Goal: Task Accomplishment & Management: Use online tool/utility

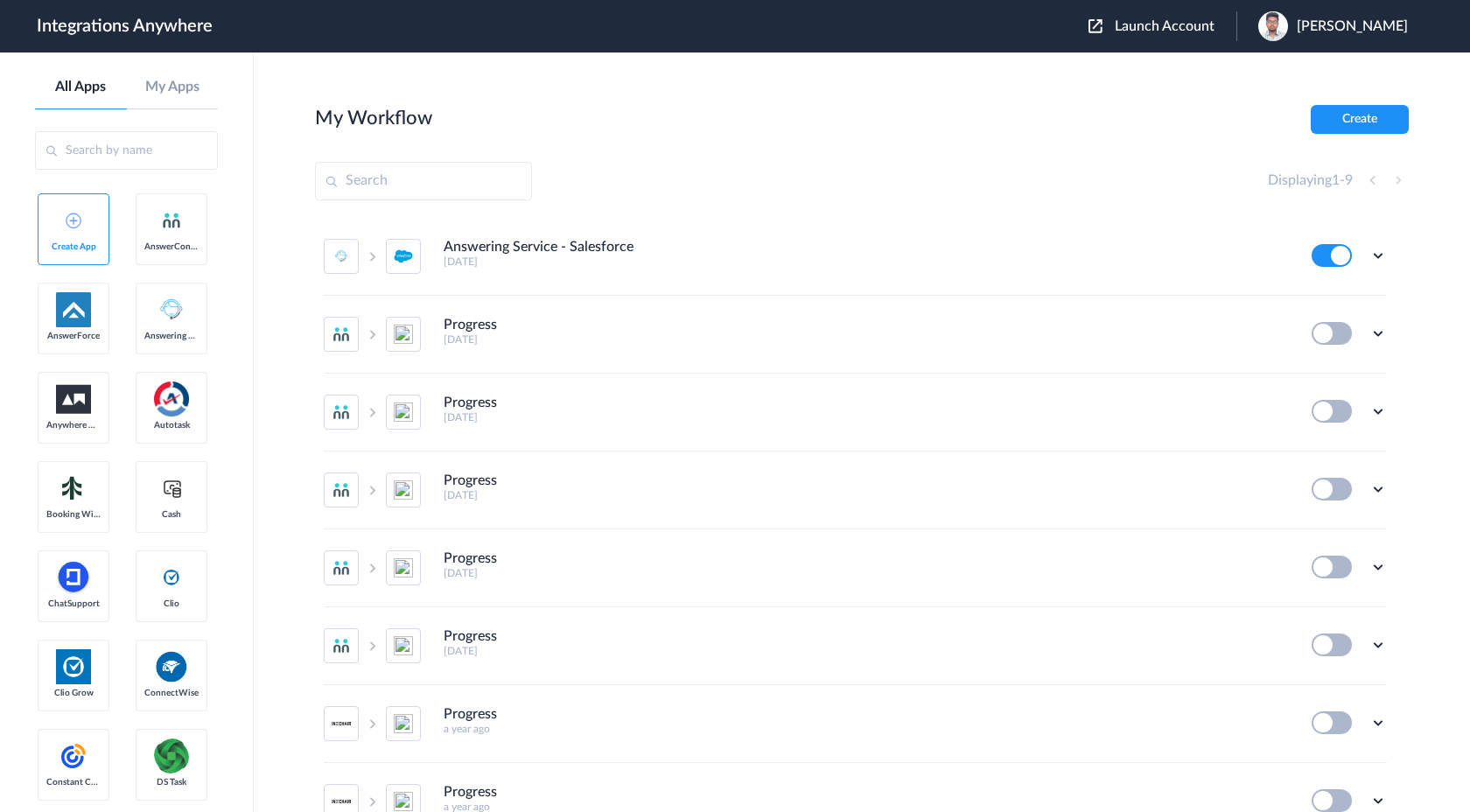
click at [1214, 22] on span "Launch Account" at bounding box center [1164, 26] width 100 height 14
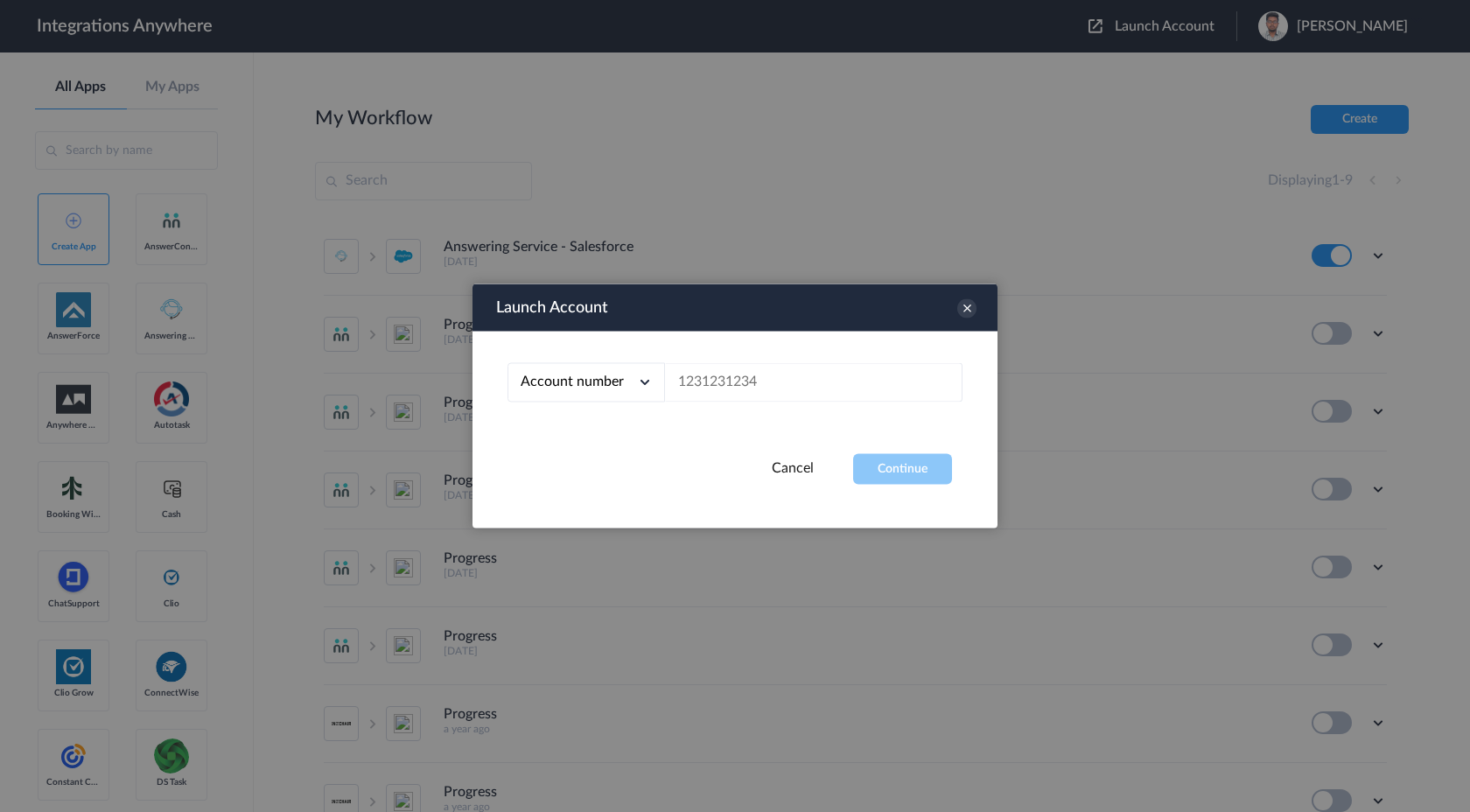
click at [602, 384] on span "Account number" at bounding box center [572, 381] width 104 height 14
click at [574, 454] on link "Email address" at bounding box center [557, 454] width 73 height 12
click at [723, 385] on input "text" at bounding box center [814, 383] width 297 height 39
paste input "peter@zzservers.com"
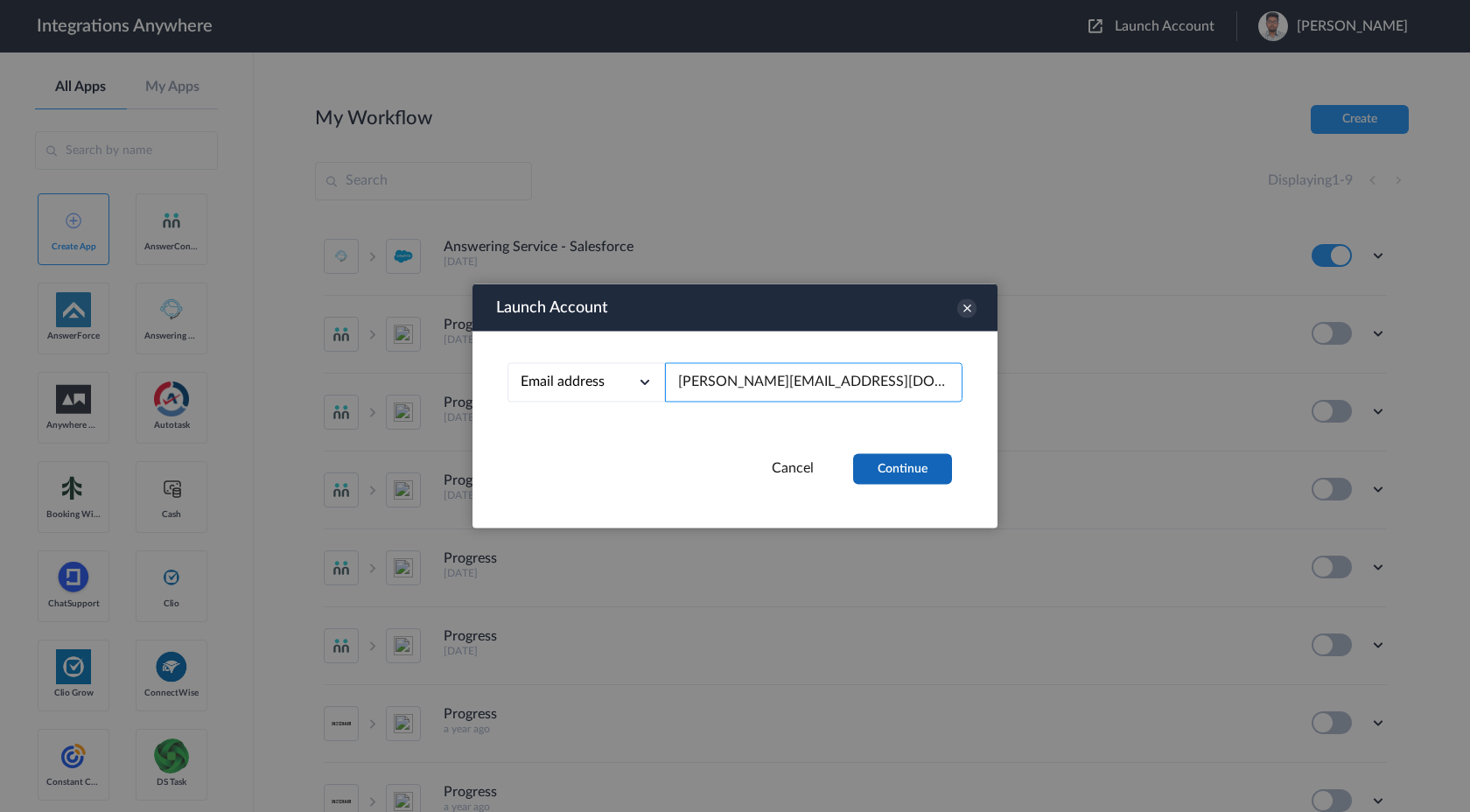
type input "peter@zzservers.com"
click at [873, 456] on button "Continue" at bounding box center [903, 469] width 99 height 30
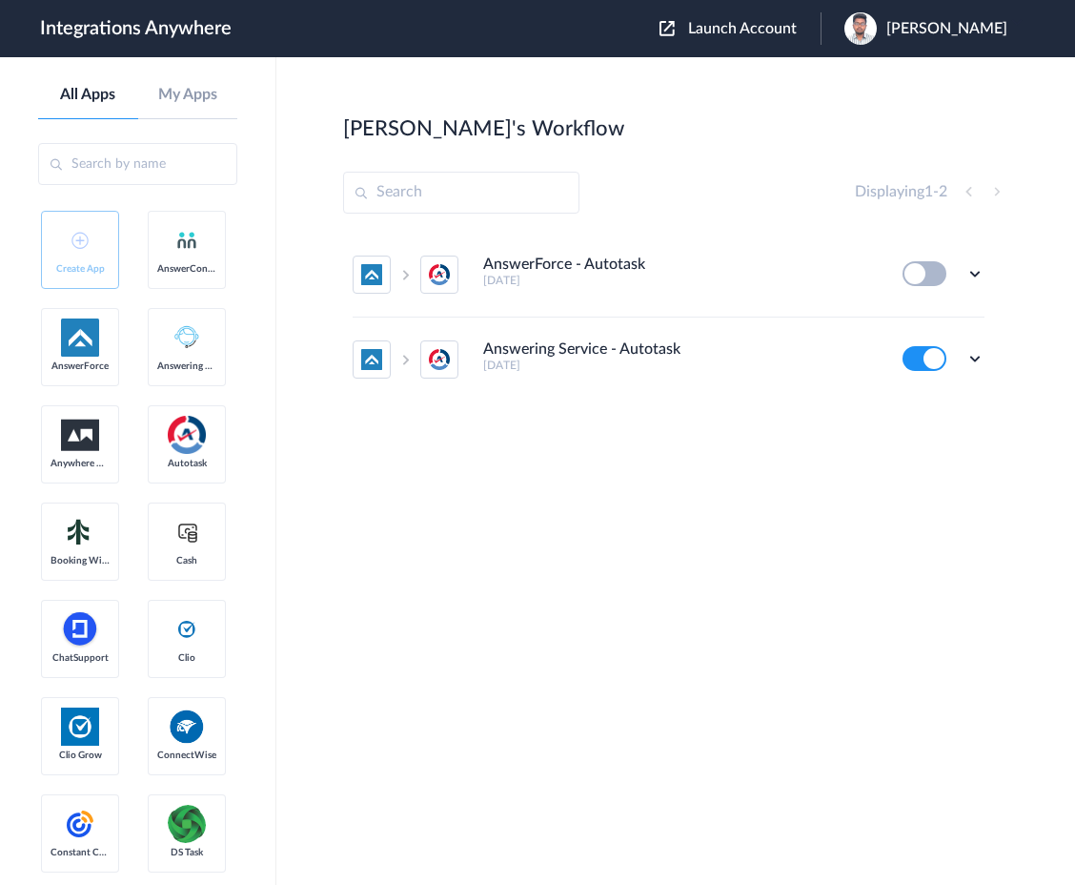
click at [920, 482] on div "AnswerForce - Autotask 2 years ago Edit Task history Delete Answering Service -…" at bounding box center [675, 376] width 665 height 286
click at [973, 363] on icon at bounding box center [975, 358] width 19 height 19
click at [942, 438] on link "Task history" at bounding box center [921, 437] width 92 height 13
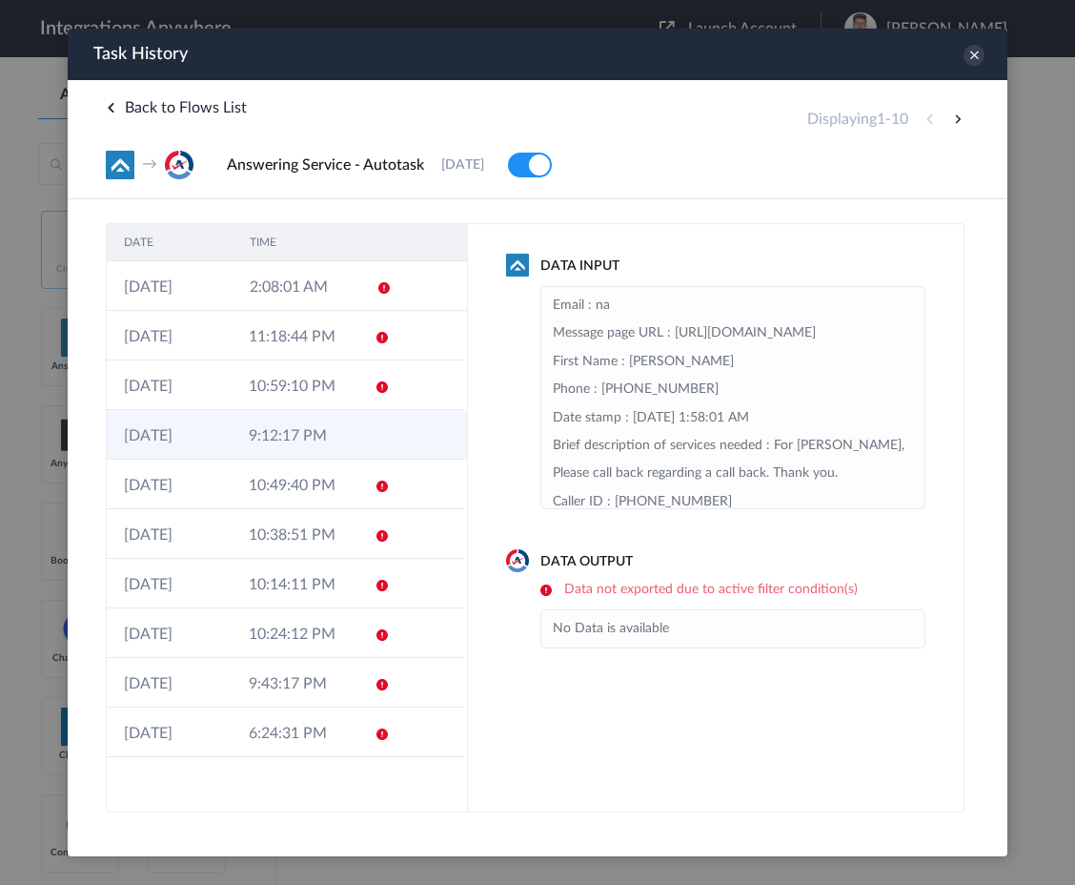
click at [350, 435] on td "9:12:17 PM" at bounding box center [294, 435] width 125 height 50
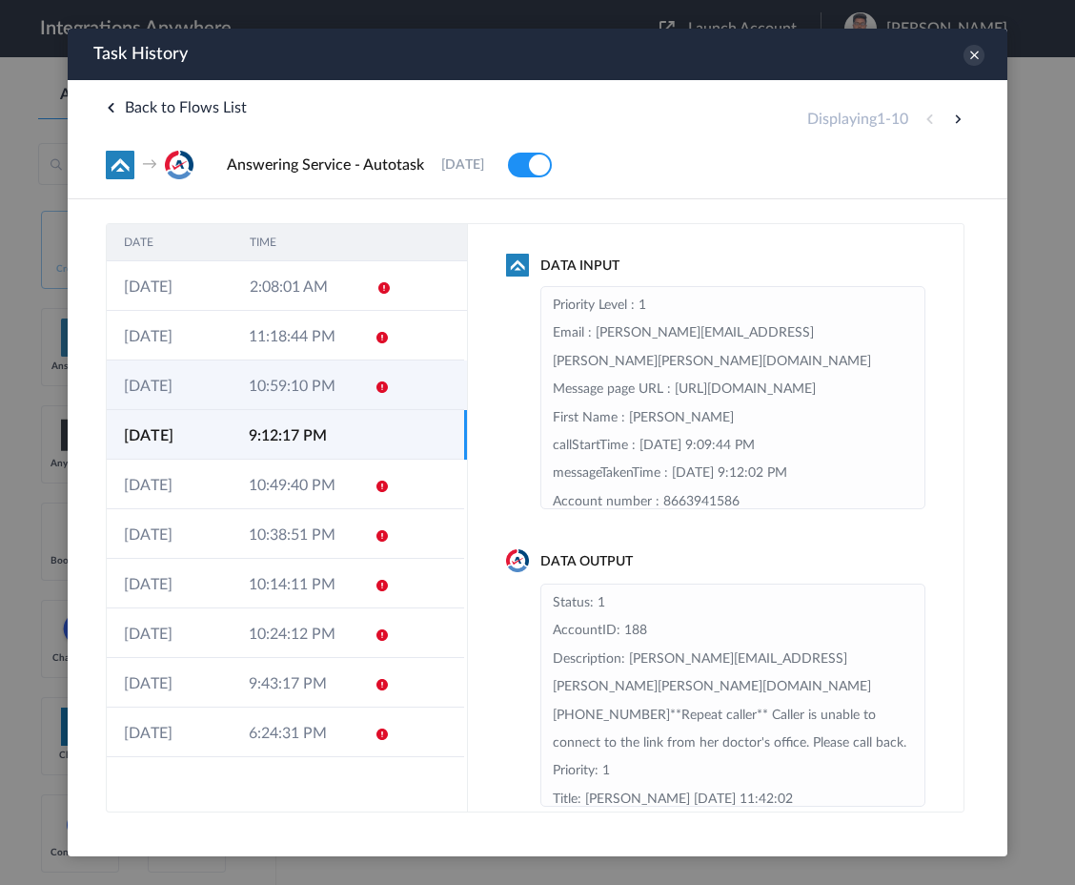
click at [362, 386] on td at bounding box center [376, 385] width 36 height 50
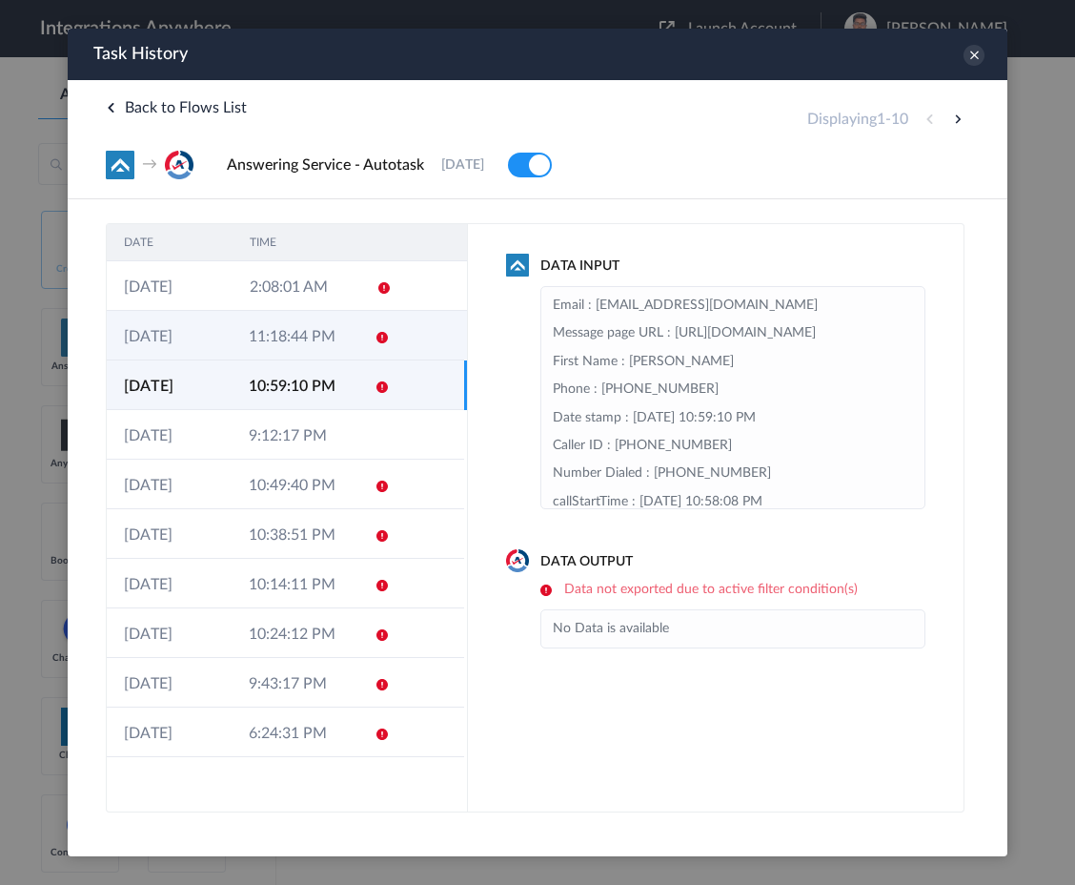
click at [360, 350] on td at bounding box center [376, 336] width 36 height 50
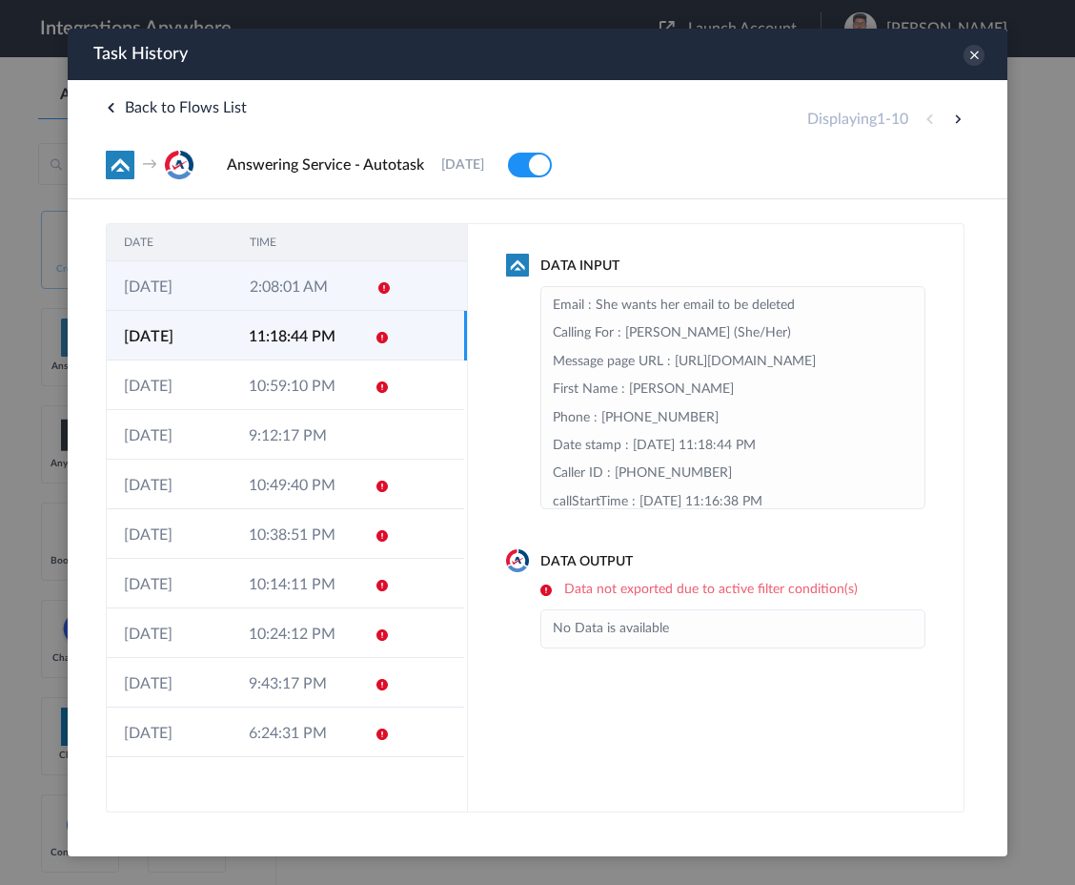
click at [358, 290] on td "2:08:01 AM" at bounding box center [296, 286] width 126 height 50
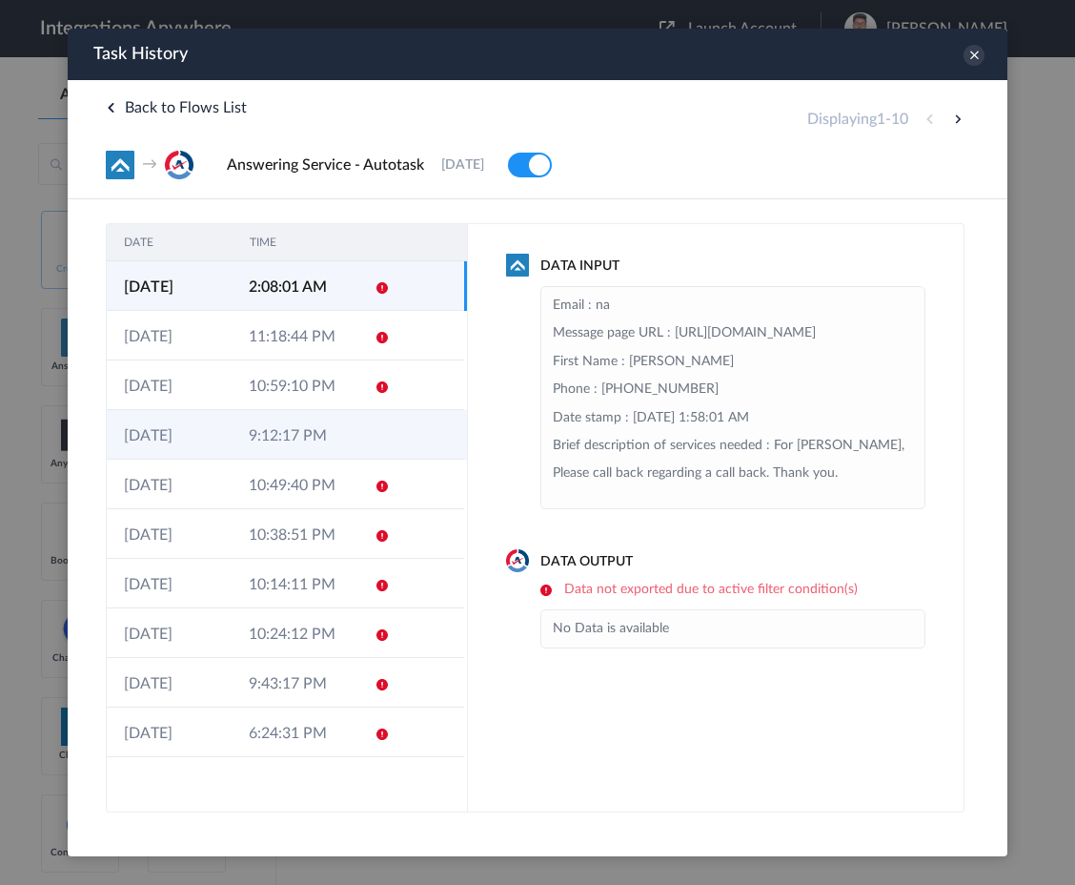
click at [303, 424] on td "9:12:17 PM" at bounding box center [294, 435] width 125 height 50
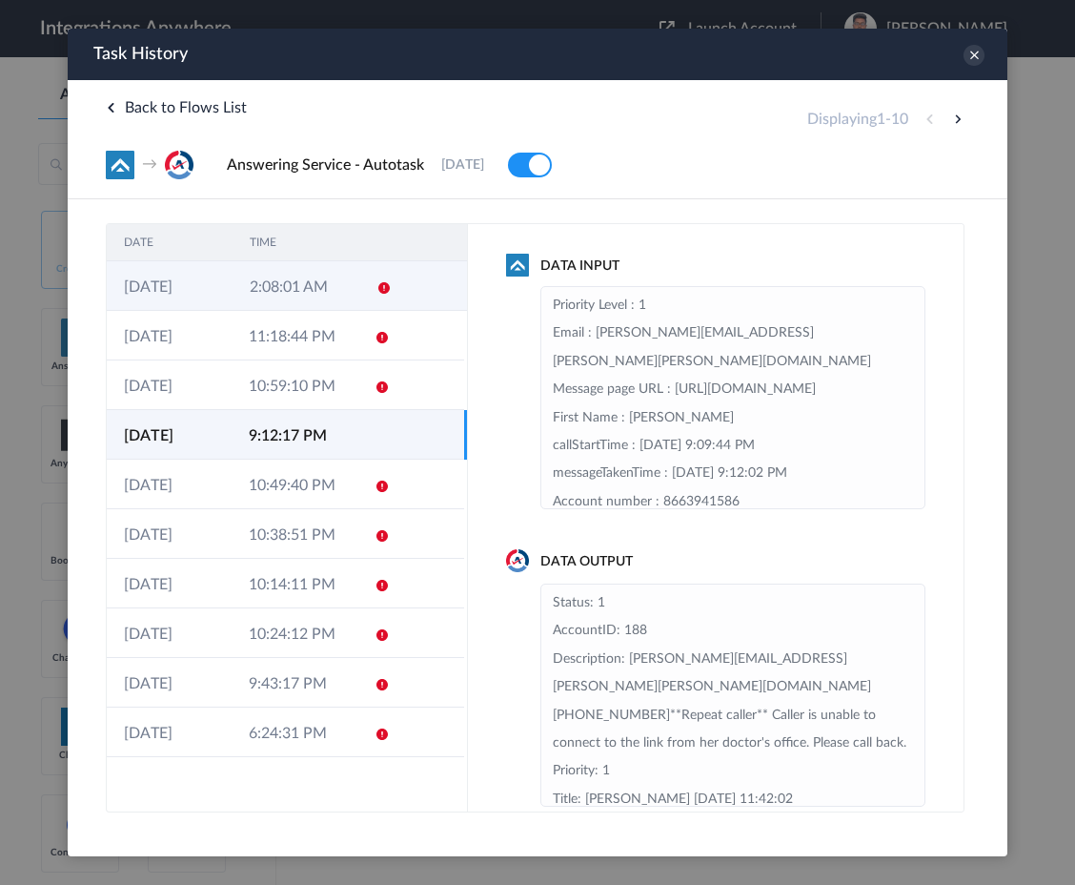
click at [238, 272] on td "2:08:01 AM" at bounding box center [296, 286] width 126 height 50
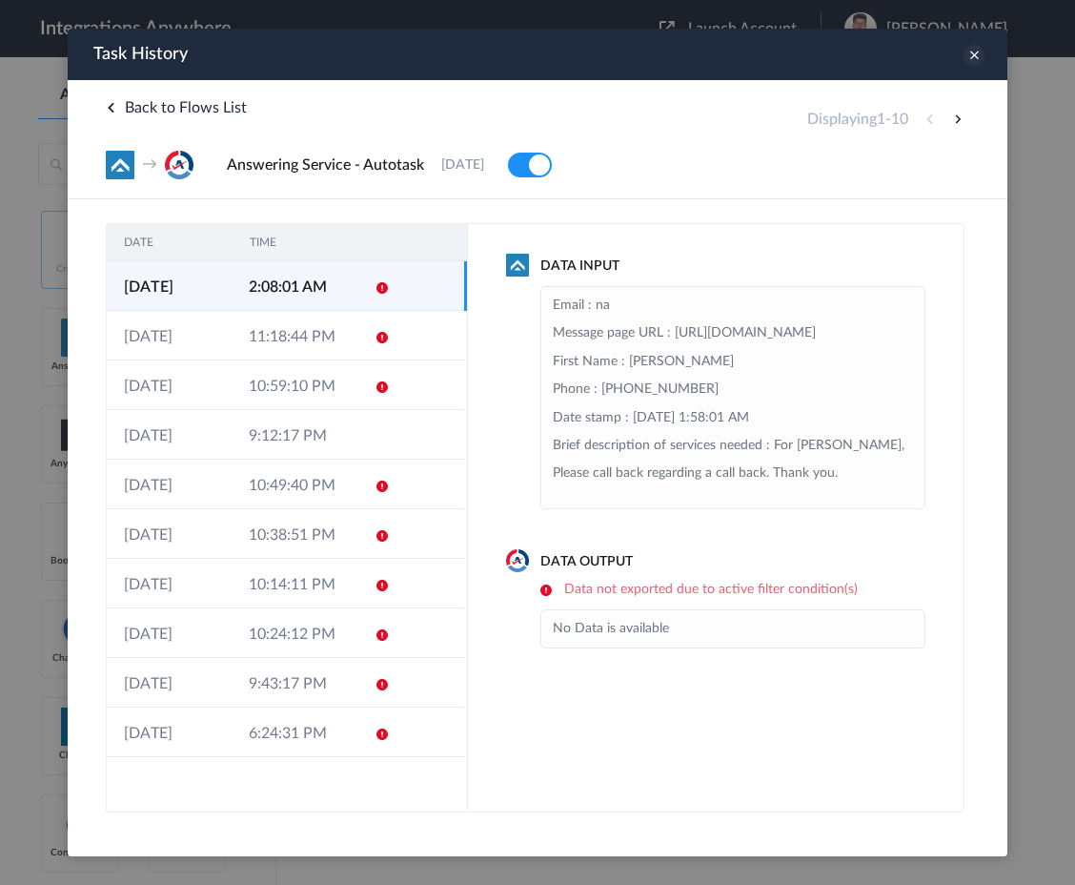
click at [972, 61] on icon at bounding box center [974, 55] width 21 height 21
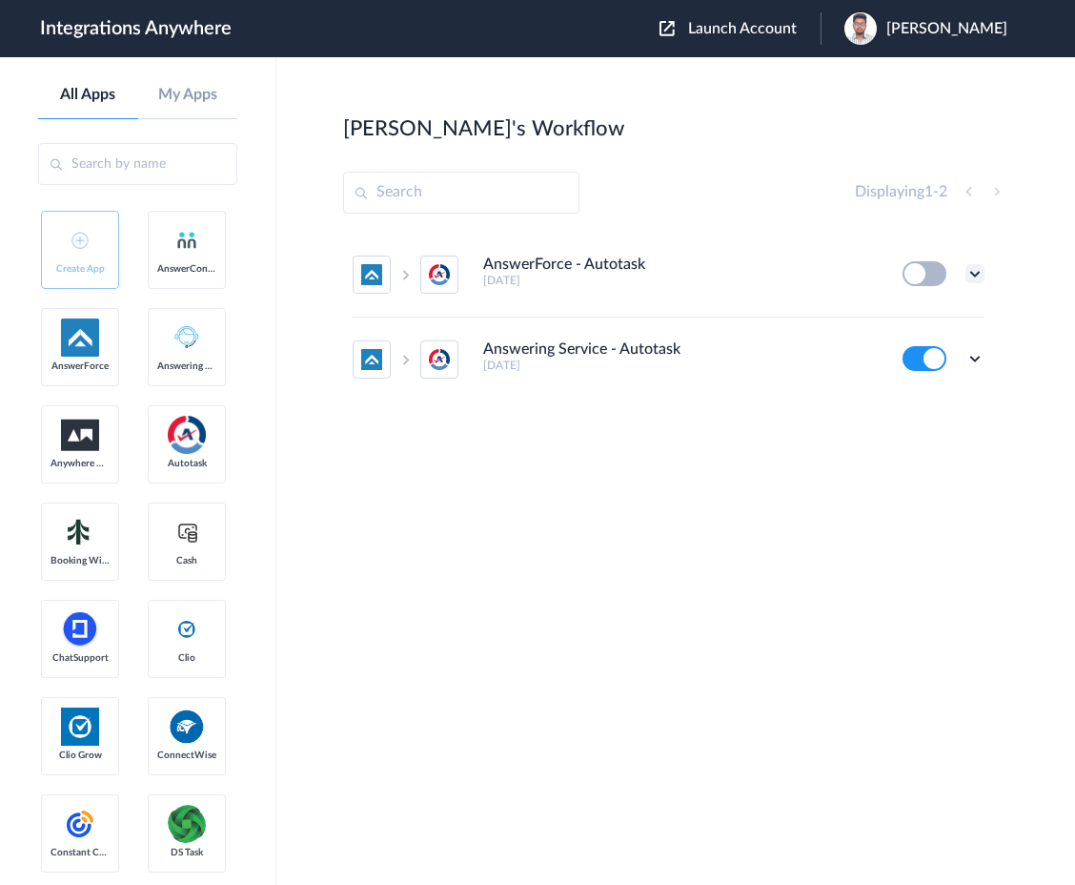
click at [971, 274] on icon at bounding box center [975, 273] width 19 height 19
click at [931, 351] on link "Task history" at bounding box center [921, 352] width 92 height 13
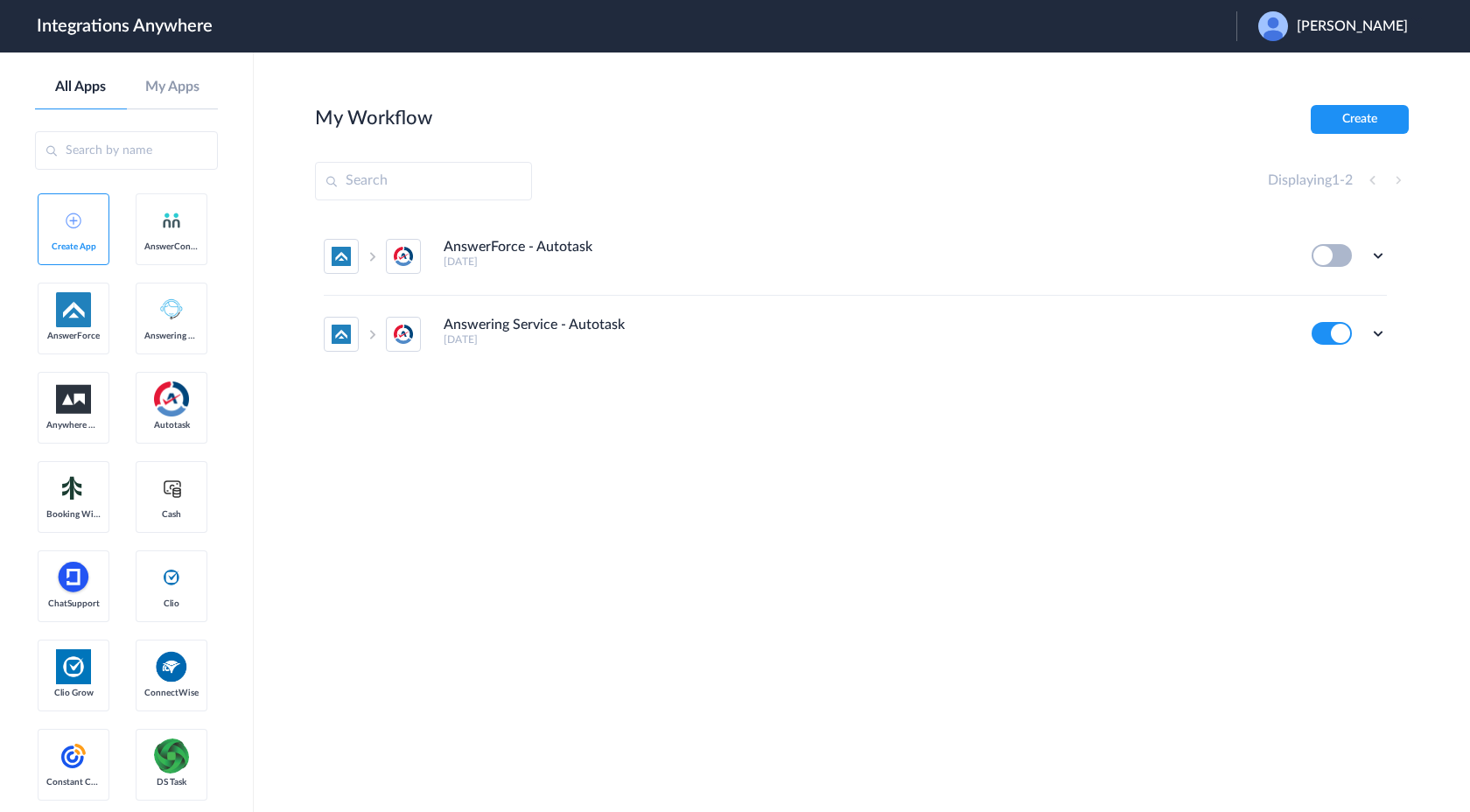
click at [1330, 28] on span "Peter Zendzian" at bounding box center [1352, 27] width 111 height 17
click at [1311, 75] on li "Logout" at bounding box center [1331, 71] width 189 height 32
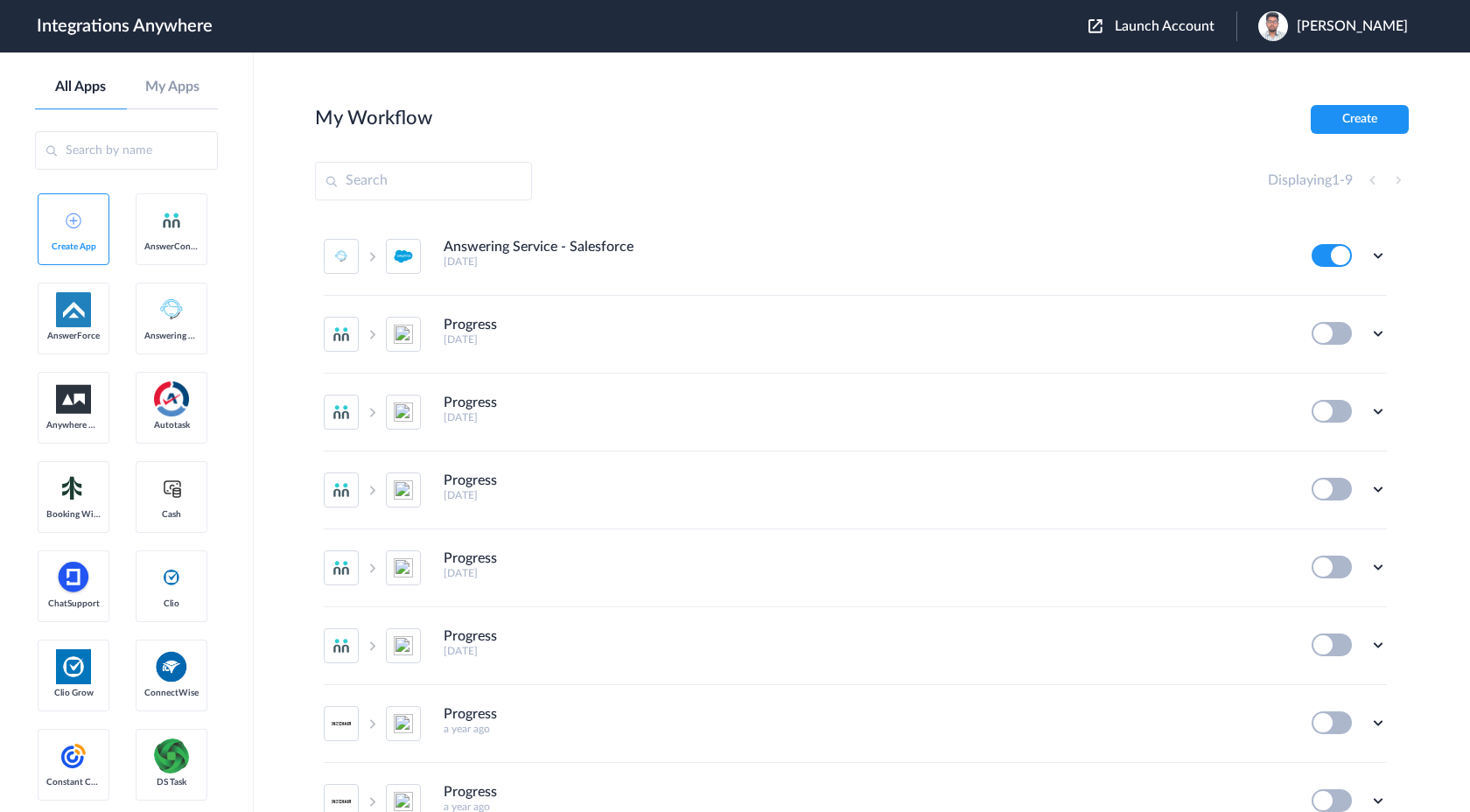
click at [1214, 28] on span "Launch Account" at bounding box center [1164, 26] width 100 height 14
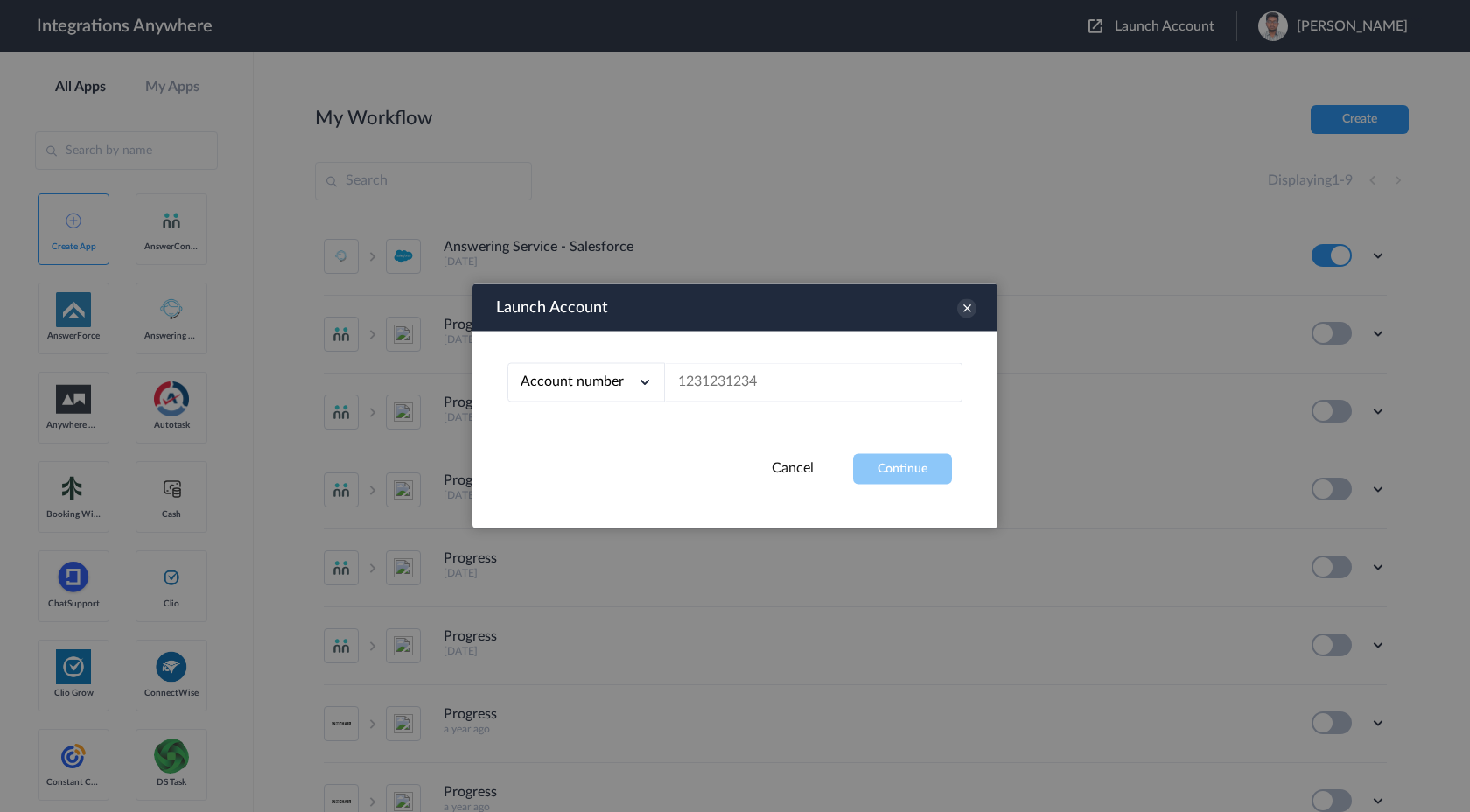
click at [629, 378] on div "Account number" at bounding box center [586, 383] width 158 height 39
click at [594, 459] on li "Email address" at bounding box center [586, 455] width 158 height 32
click at [750, 387] on input "text" at bounding box center [814, 383] width 297 height 39
paste input "[PERSON_NAME][EMAIL_ADDRESS][DOMAIN_NAME]"
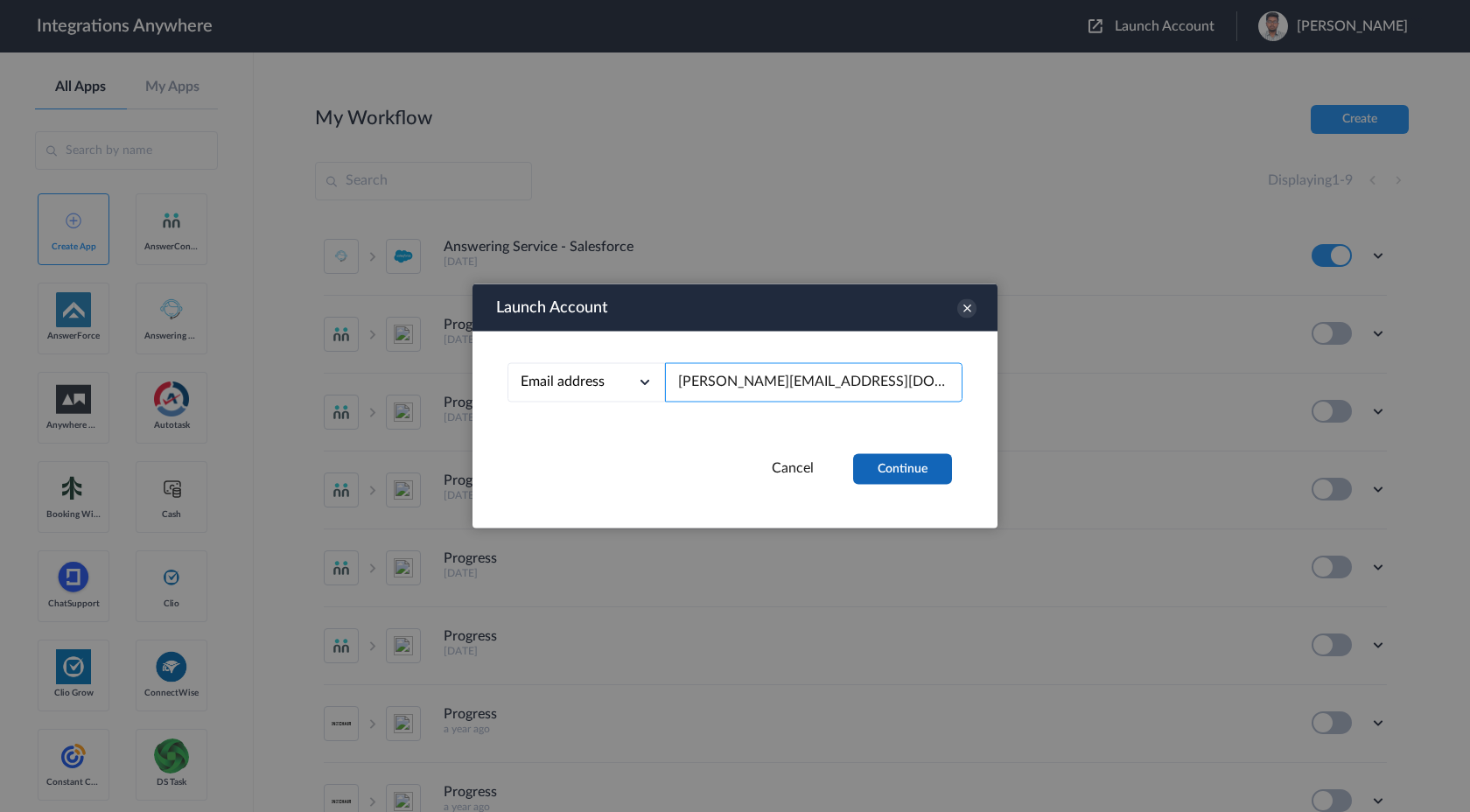
type input "[PERSON_NAME][EMAIL_ADDRESS][DOMAIN_NAME]"
click at [911, 471] on button "Continue" at bounding box center [903, 469] width 99 height 30
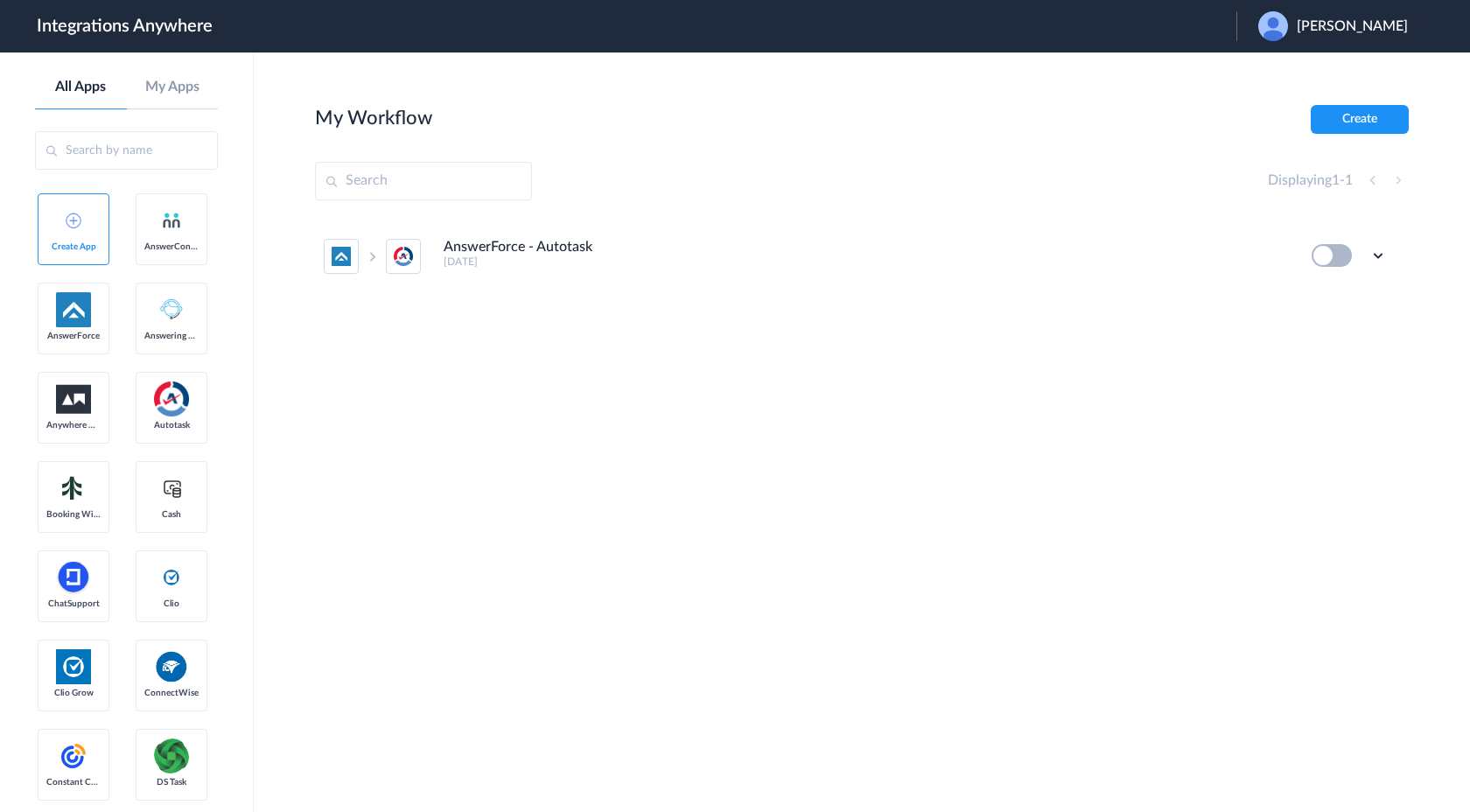
click at [1342, 28] on span "Reyna Monson" at bounding box center [1352, 27] width 111 height 17
click at [1313, 80] on li "Logout" at bounding box center [1331, 71] width 189 height 32
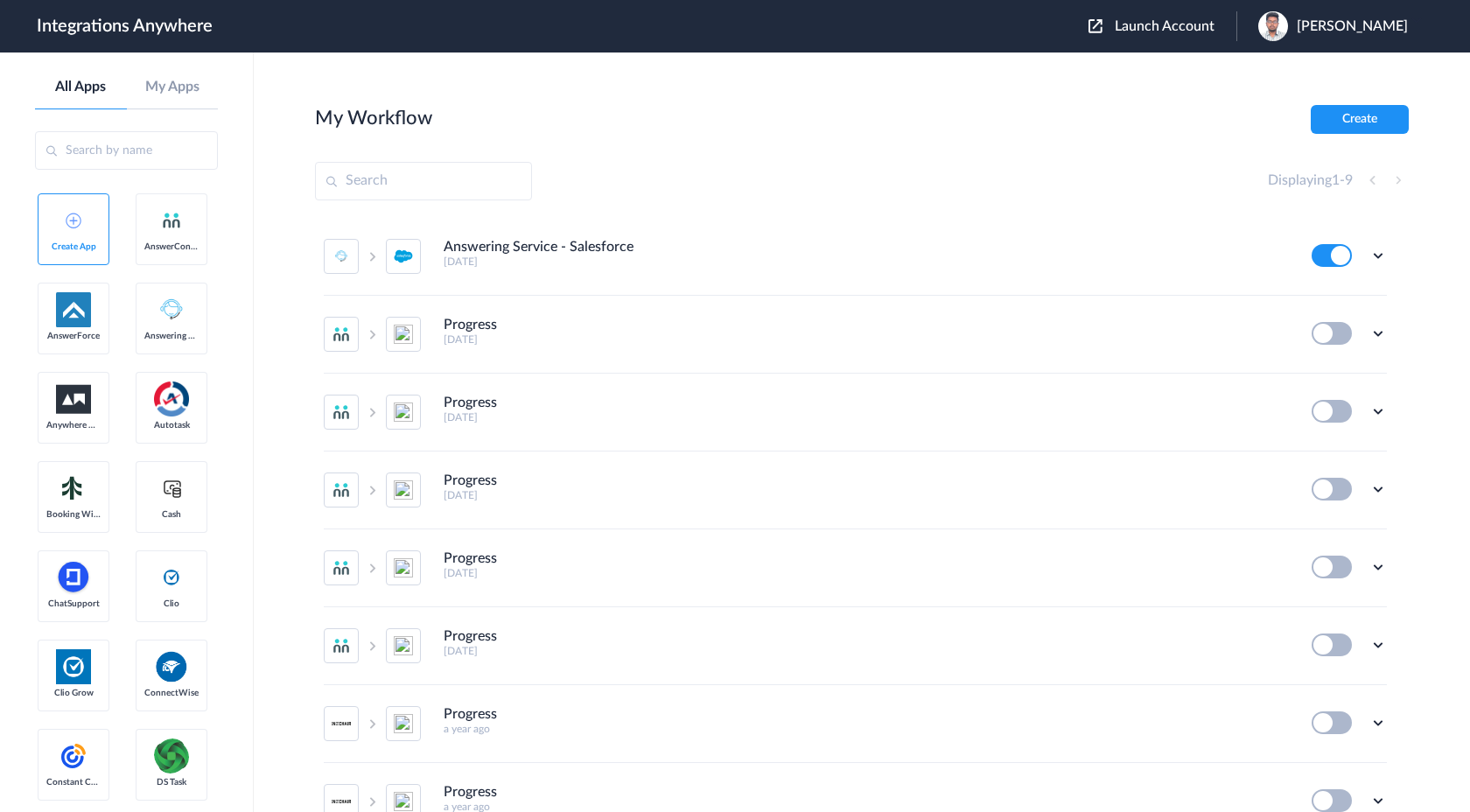
click at [1208, 28] on span "Launch Account" at bounding box center [1164, 26] width 100 height 14
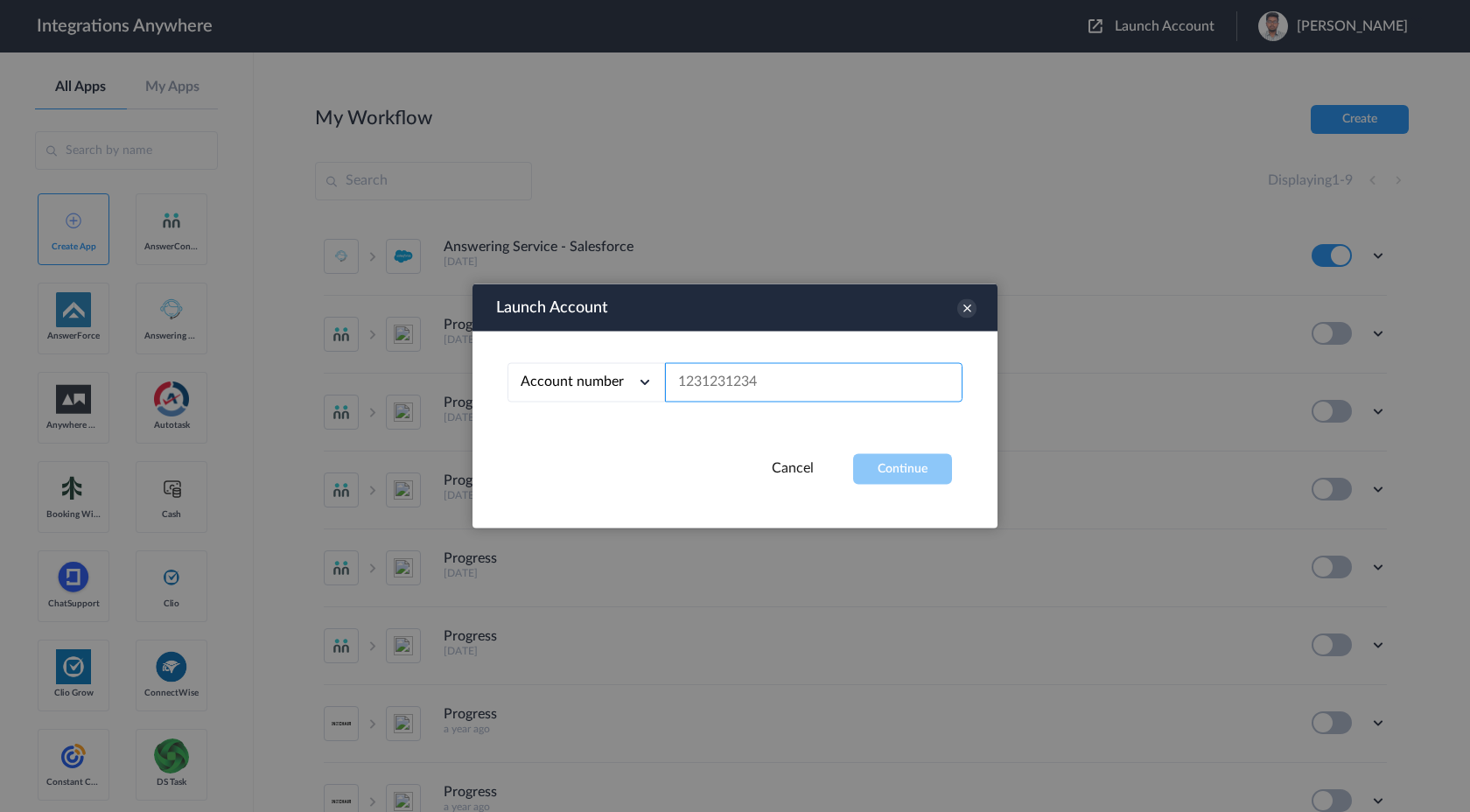
click at [812, 371] on input "text" at bounding box center [814, 383] width 297 height 39
click at [605, 397] on div "Account number" at bounding box center [586, 383] width 158 height 39
click at [585, 443] on li "Email address" at bounding box center [586, 455] width 158 height 32
click at [739, 373] on input "text" at bounding box center [814, 383] width 297 height 39
paste input "jlovetere@myclearconnect.com"
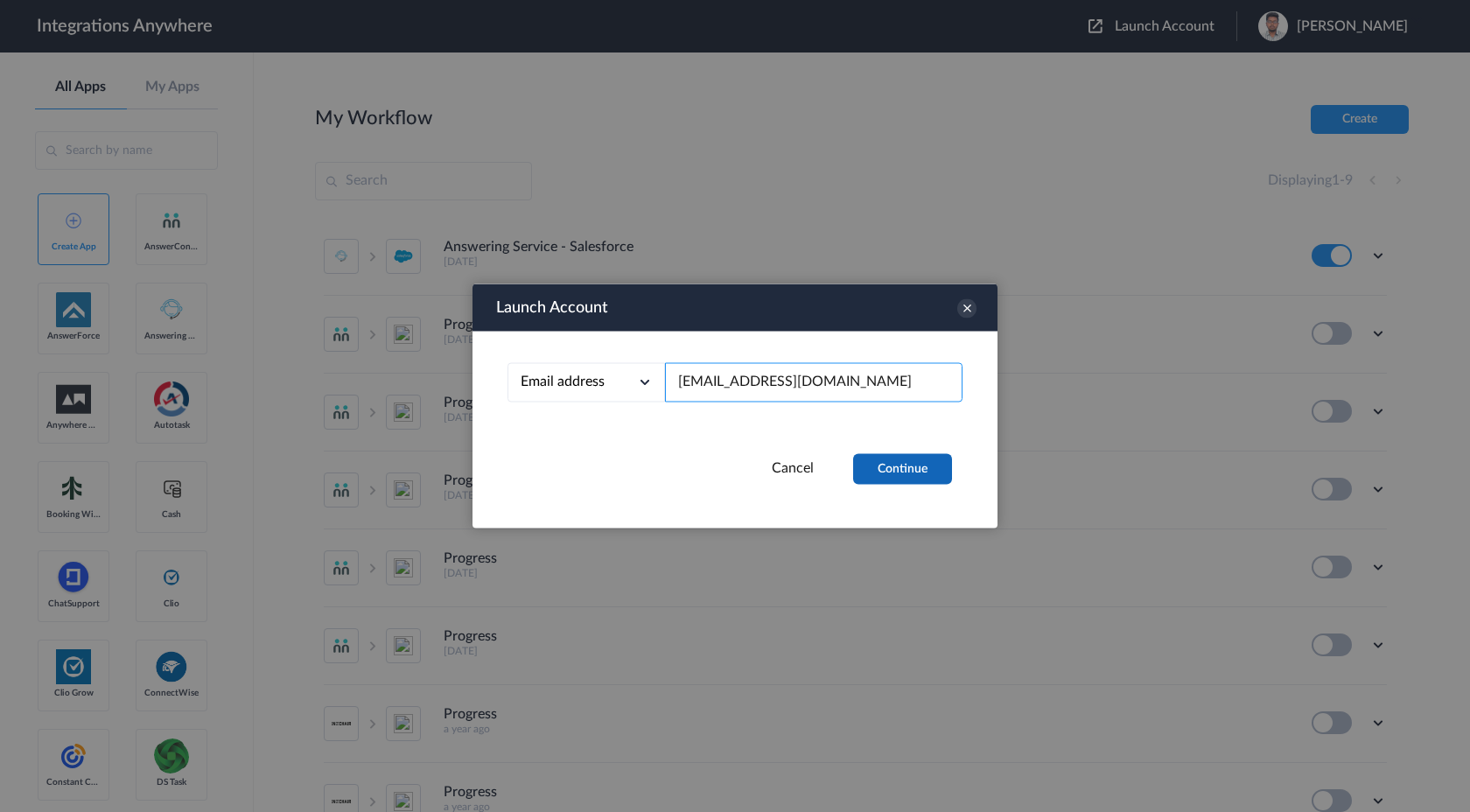
type input "jlovetere@myclearconnect.com"
click at [889, 473] on button "Continue" at bounding box center [903, 469] width 99 height 30
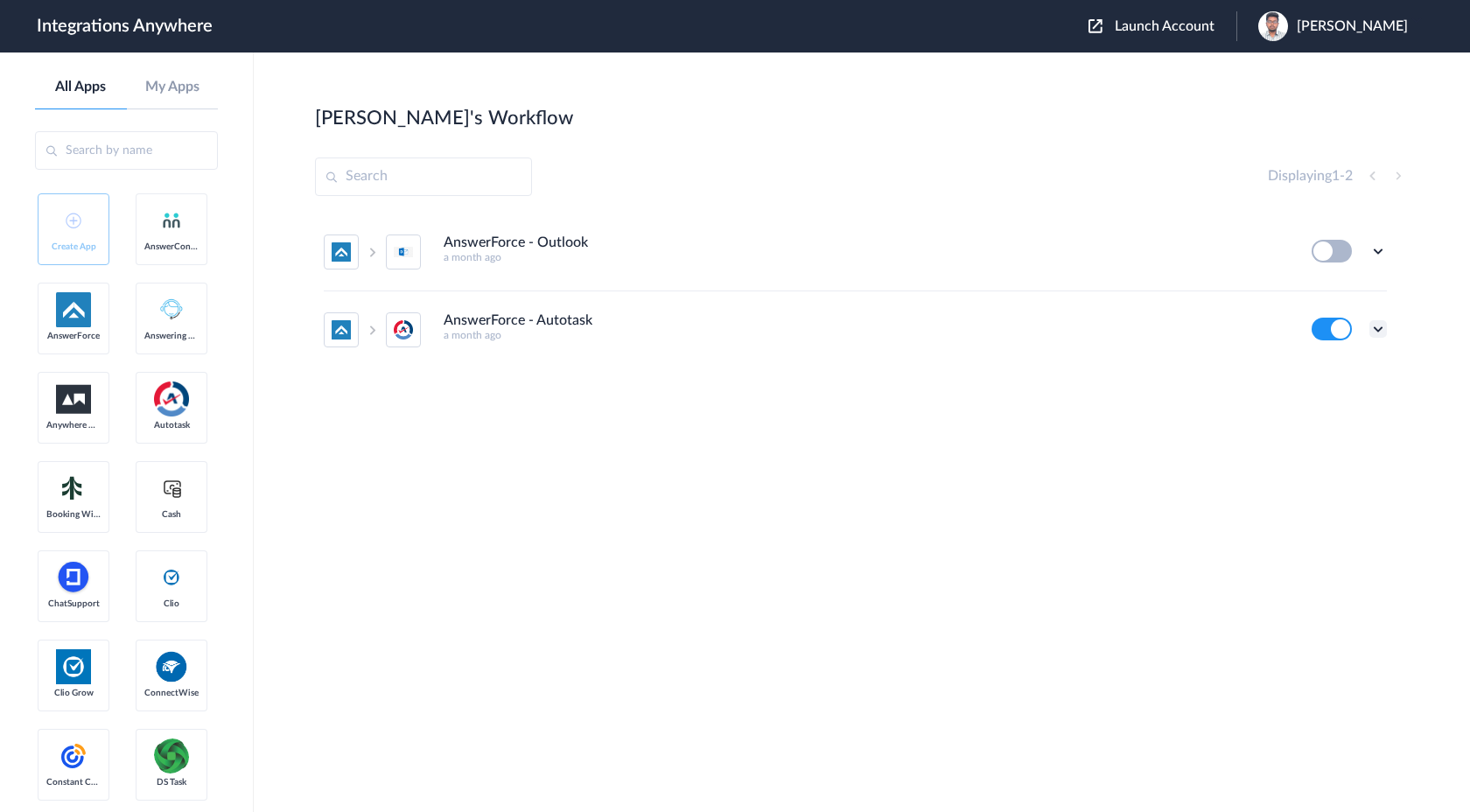
click at [1375, 334] on icon at bounding box center [1377, 328] width 17 height 17
click at [1319, 407] on link "Task history" at bounding box center [1329, 401] width 84 height 12
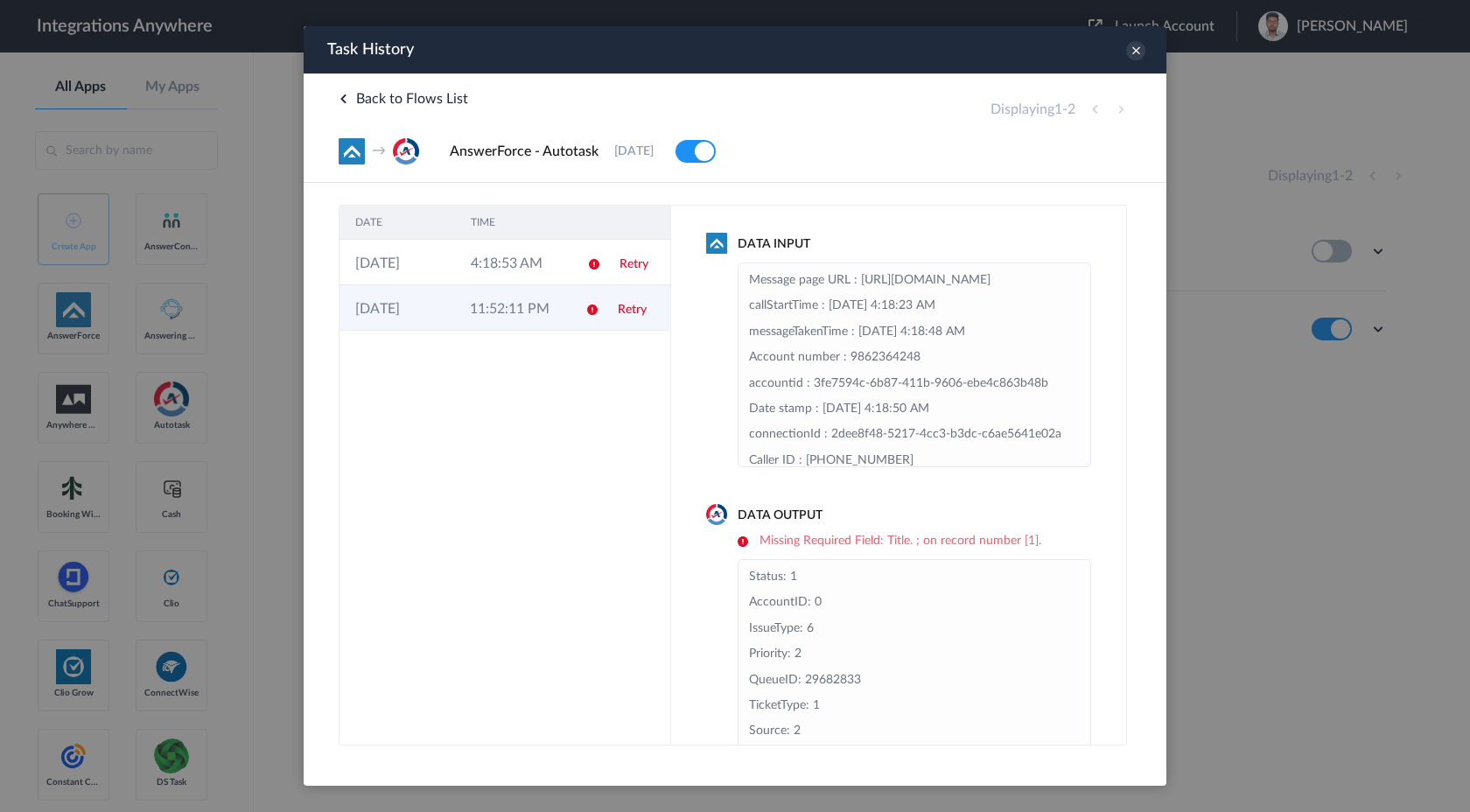
click at [562, 307] on td "11:52:11 PM" at bounding box center [511, 308] width 115 height 46
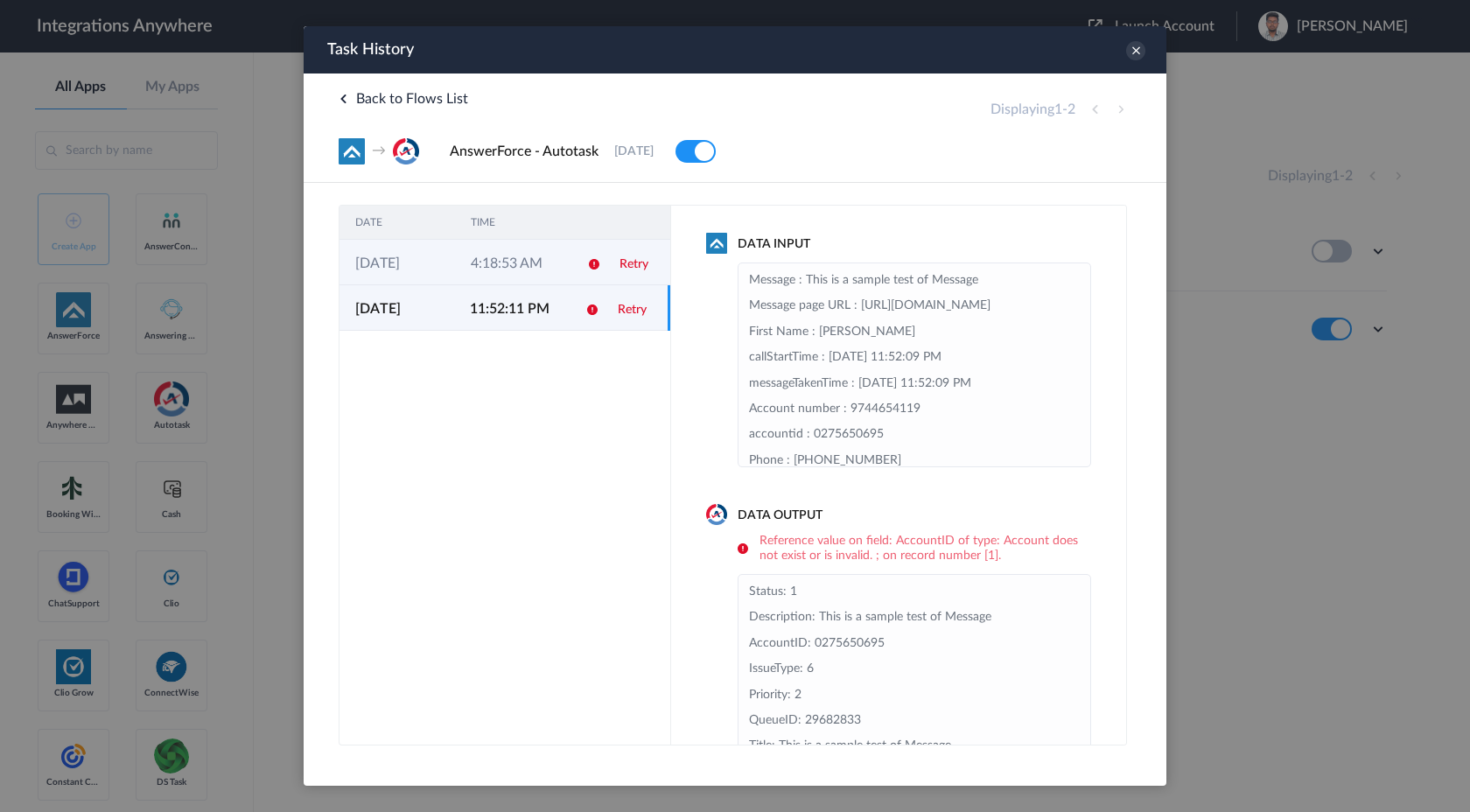
click at [561, 270] on td "4:18:53 AM" at bounding box center [513, 262] width 116 height 46
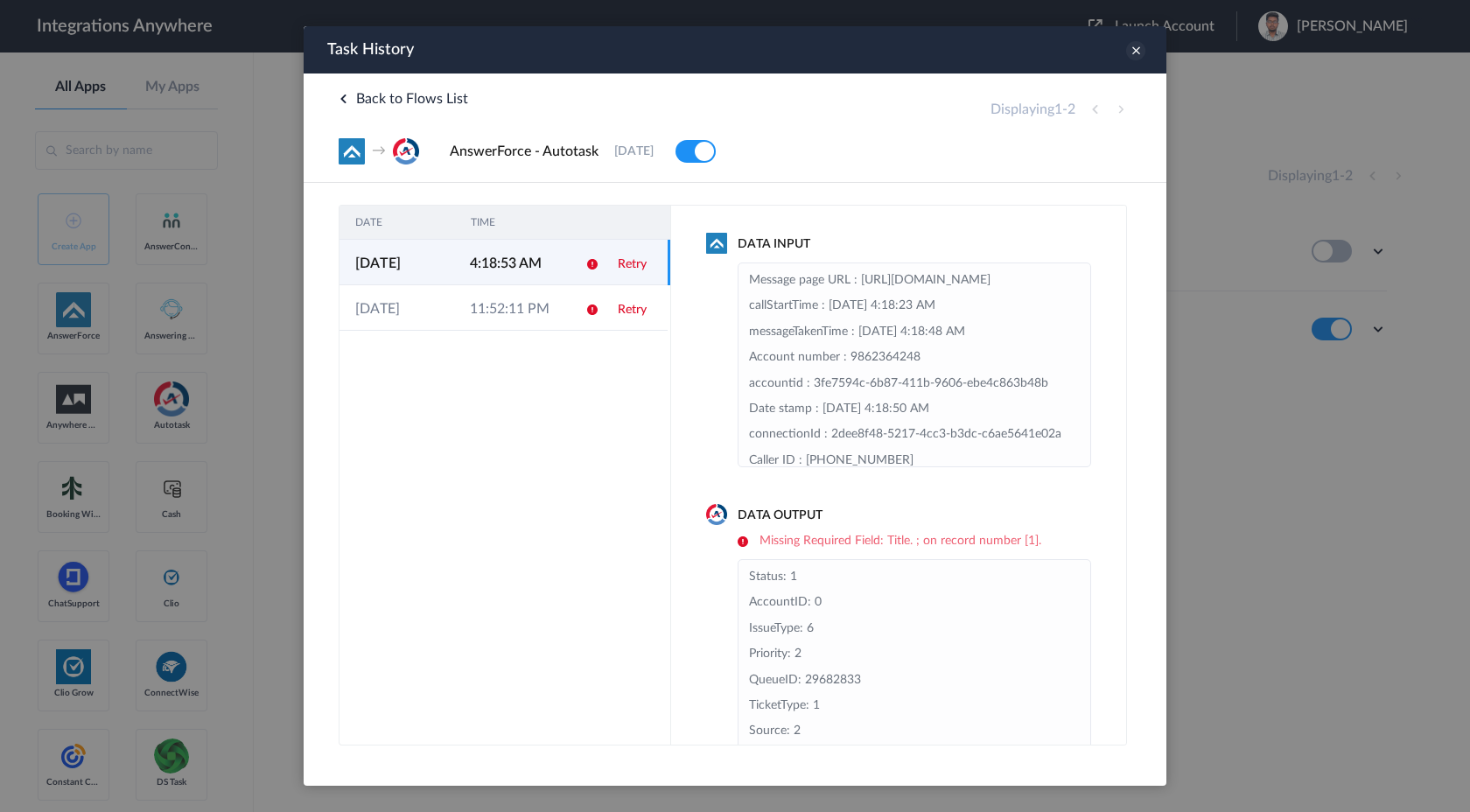
click at [1133, 55] on icon at bounding box center [1135, 50] width 19 height 19
